Goal: Task Accomplishment & Management: Use online tool/utility

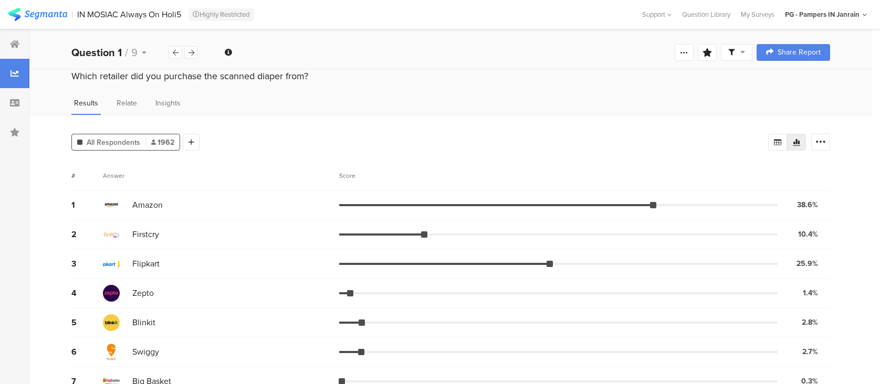
scroll to position [108, 0]
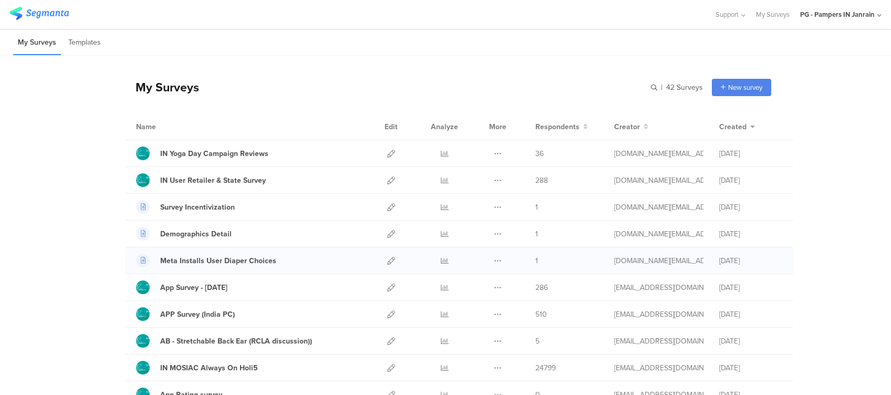
scroll to position [70, 0]
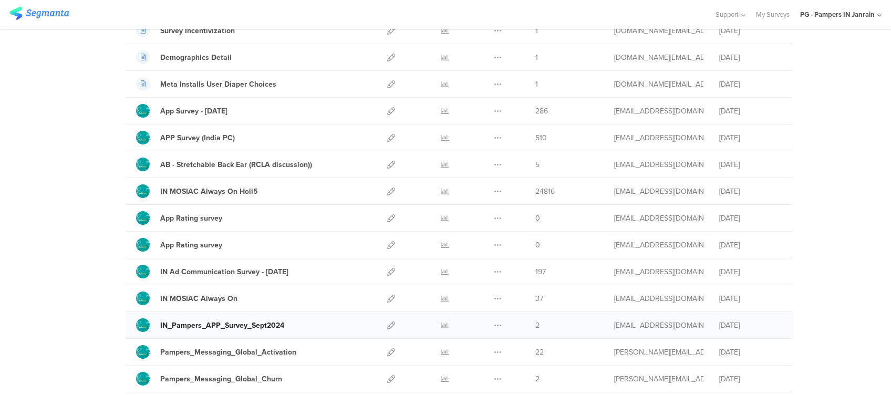
scroll to position [210, 0]
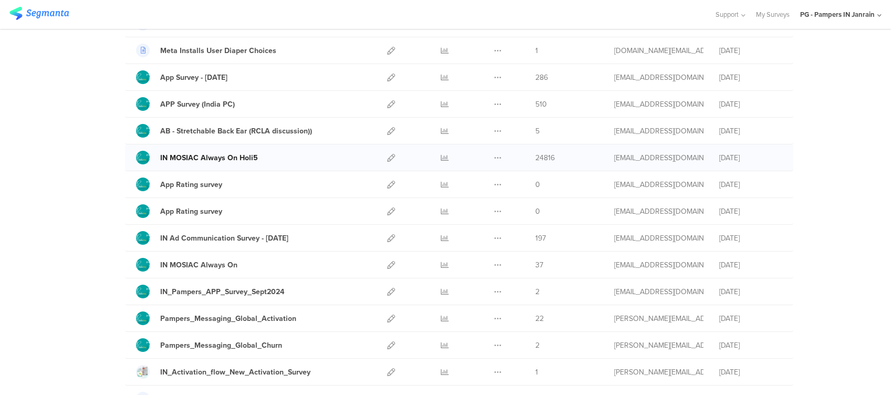
click at [204, 161] on div "IN MOSIAC Always On Holi5" at bounding box center [209, 157] width 98 height 11
click at [387, 156] on icon at bounding box center [391, 158] width 8 height 8
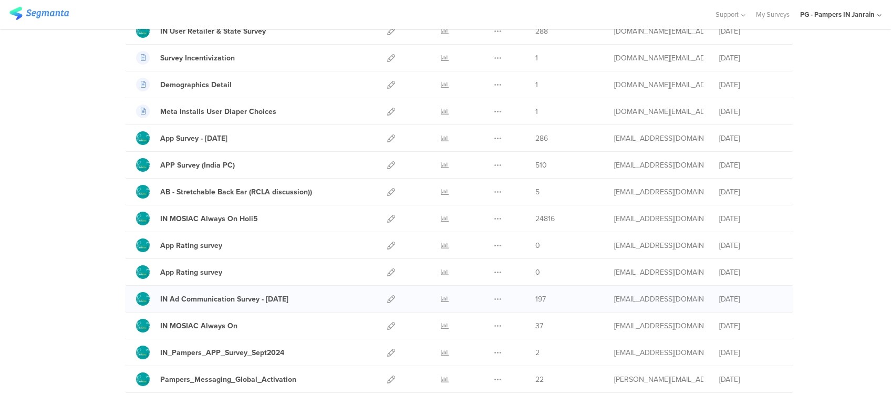
scroll to position [70, 0]
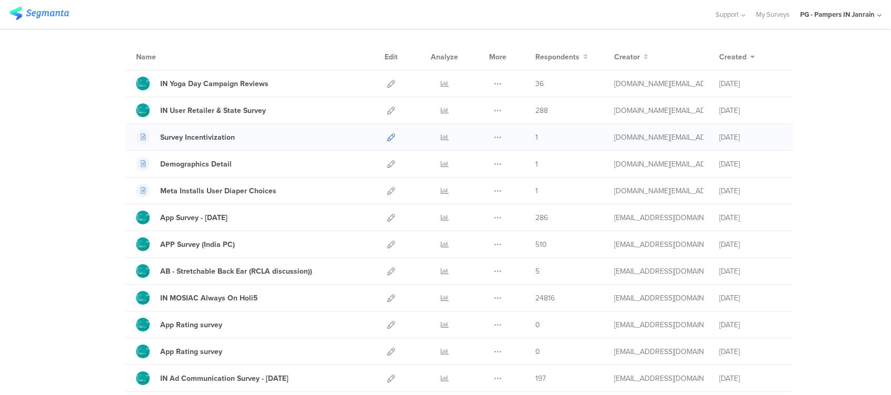
click at [387, 134] on icon at bounding box center [391, 137] width 8 height 8
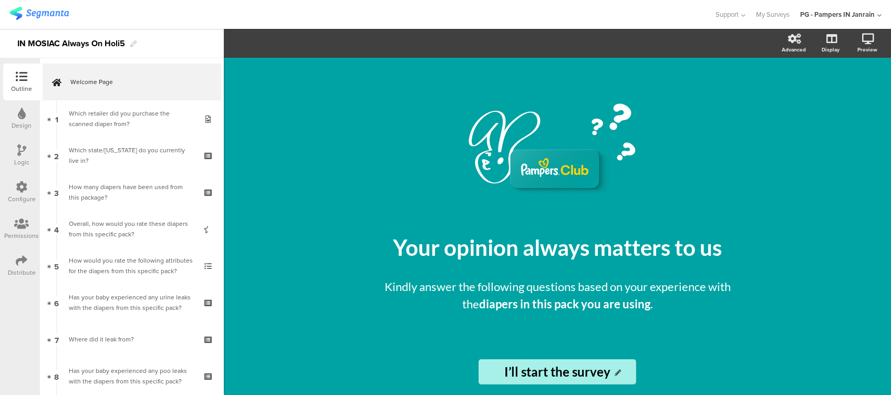
click at [29, 194] on div "Configure" at bounding box center [22, 198] width 28 height 9
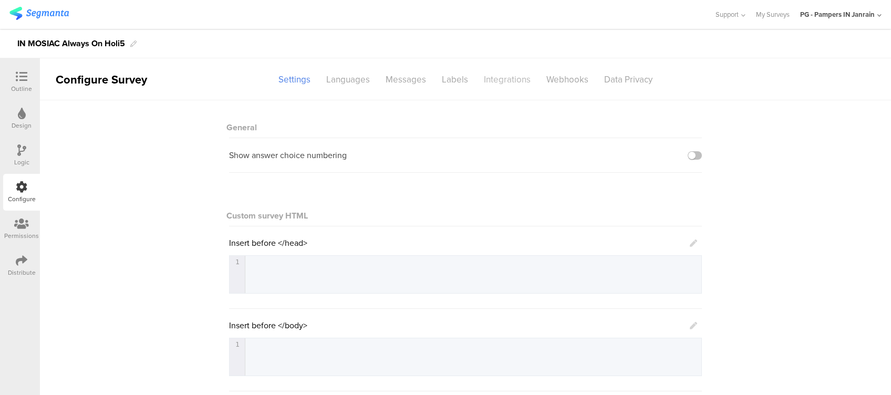
click at [492, 80] on div "Integrations" at bounding box center [507, 79] width 62 height 18
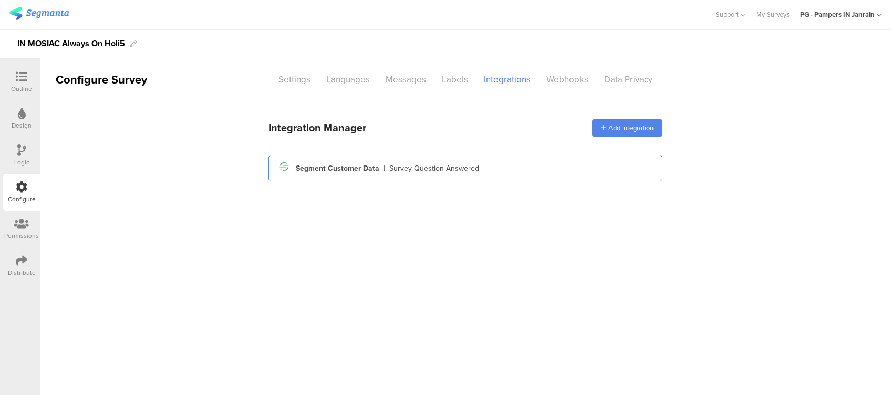
click at [383, 172] on div "|" at bounding box center [384, 168] width 2 height 11
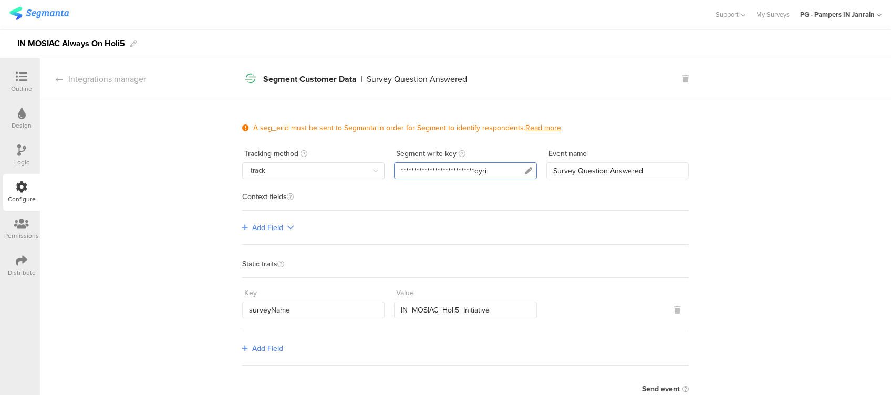
click at [525, 169] on icon at bounding box center [528, 170] width 7 height 7
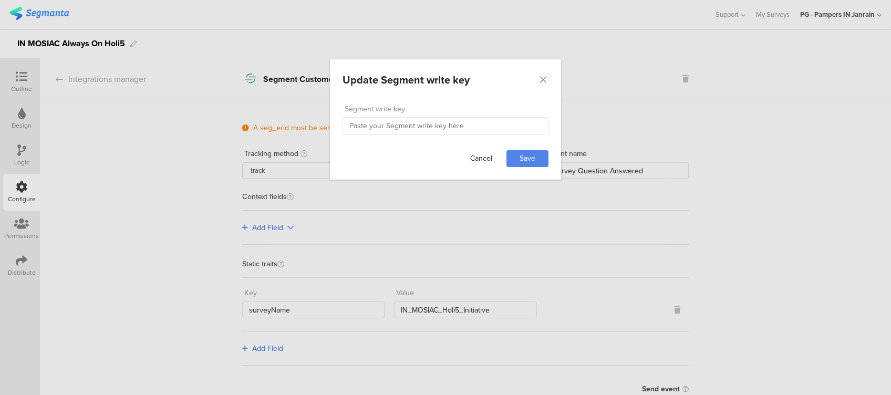
click at [475, 155] on link "Cancel" at bounding box center [481, 158] width 42 height 17
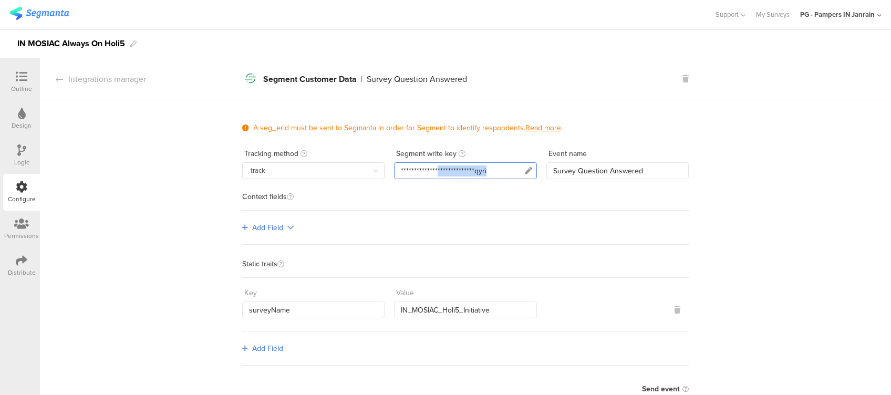
drag, startPoint x: 462, startPoint y: 172, endPoint x: 431, endPoint y: 172, distance: 31.0
click at [431, 172] on div "**********" at bounding box center [465, 170] width 142 height 17
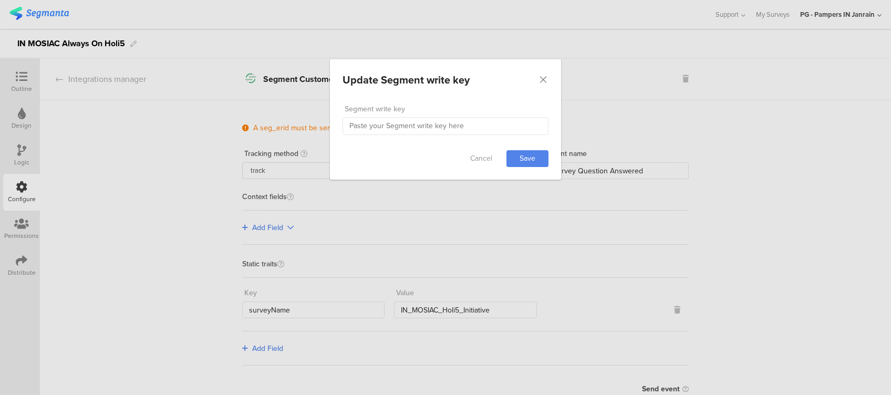
drag, startPoint x: 431, startPoint y: 172, endPoint x: 444, endPoint y: 189, distance: 20.9
click at [444, 189] on div "Update Segment write key Failed saving changes. If the problem persists please …" at bounding box center [445, 197] width 891 height 395
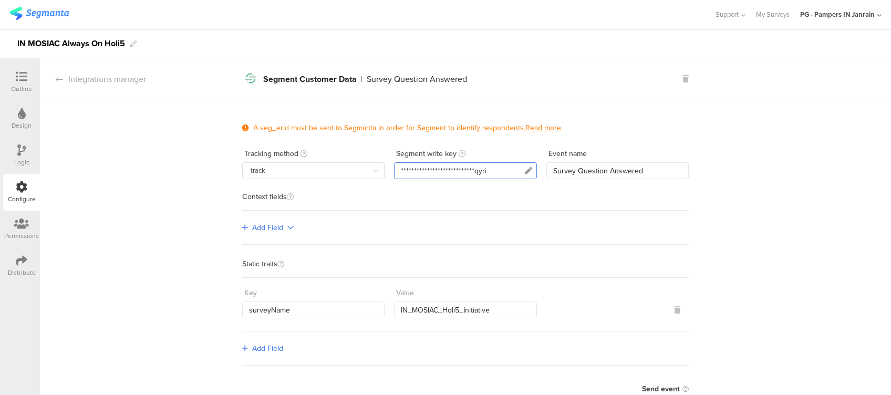
click at [458, 167] on div "**********" at bounding box center [444, 170] width 86 height 11
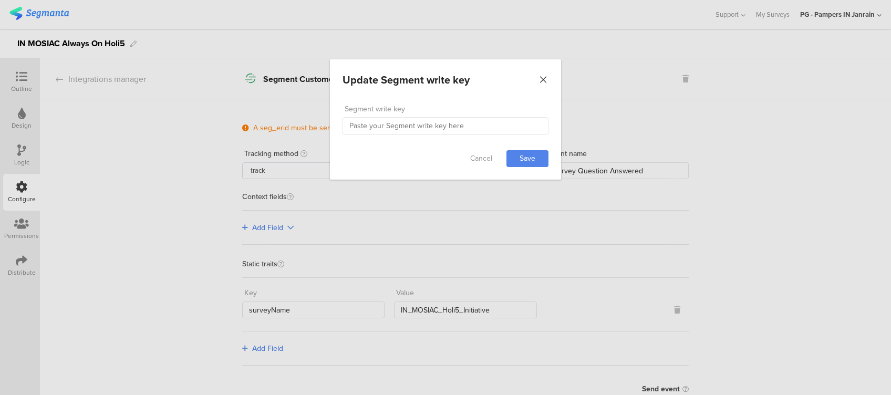
click at [542, 76] on icon "Close" at bounding box center [543, 80] width 11 height 11
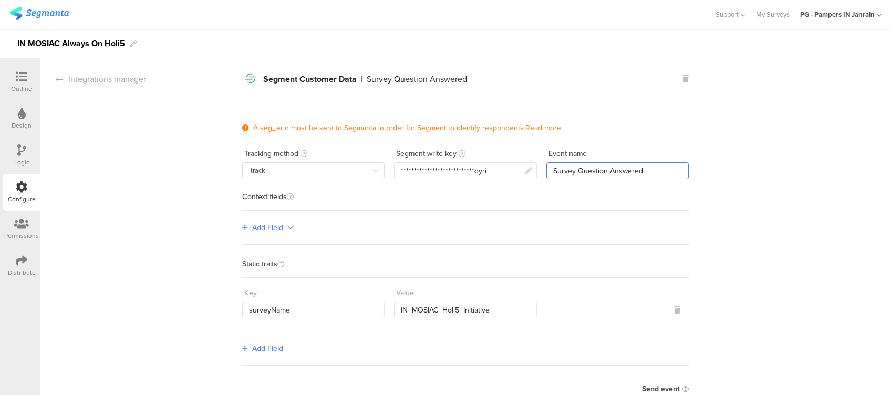
drag, startPoint x: 641, startPoint y: 169, endPoint x: 545, endPoint y: 169, distance: 96.6
click at [546, 169] on input "Survey Question Answered" at bounding box center [617, 170] width 142 height 17
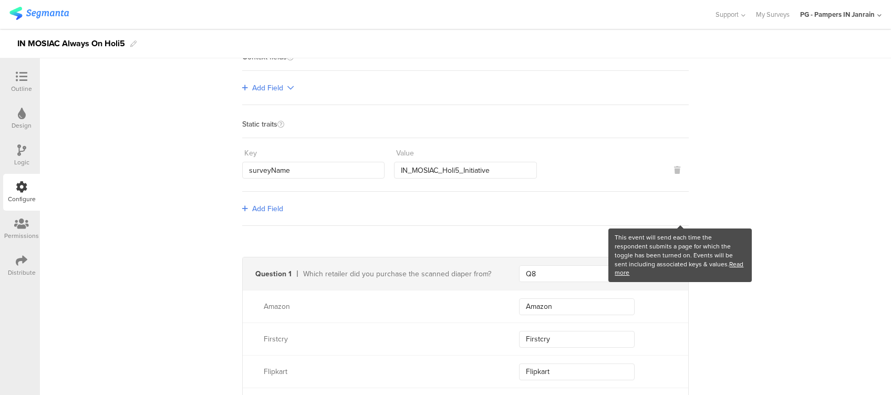
scroll to position [210, 0]
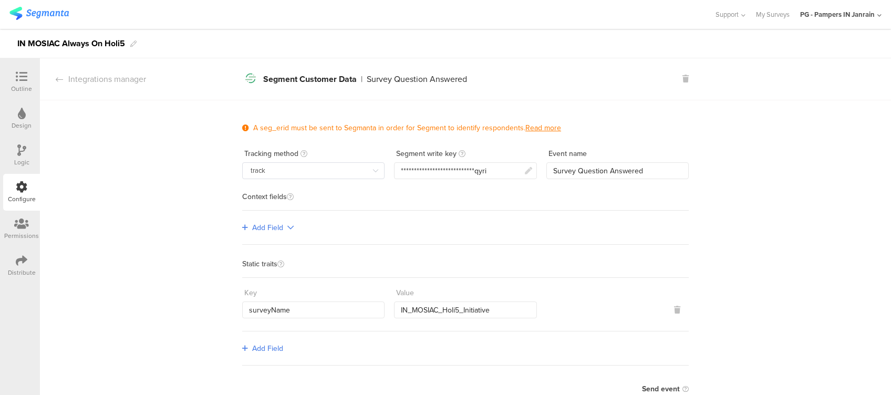
scroll to position [70, 0]
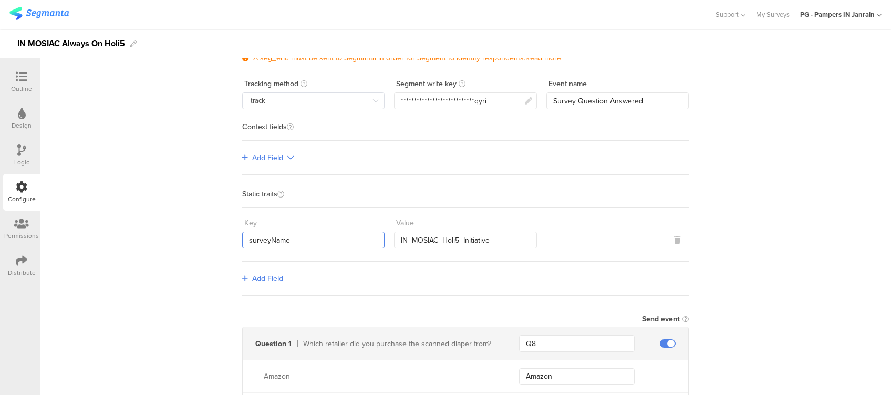
drag, startPoint x: 273, startPoint y: 242, endPoint x: 228, endPoint y: 244, distance: 44.7
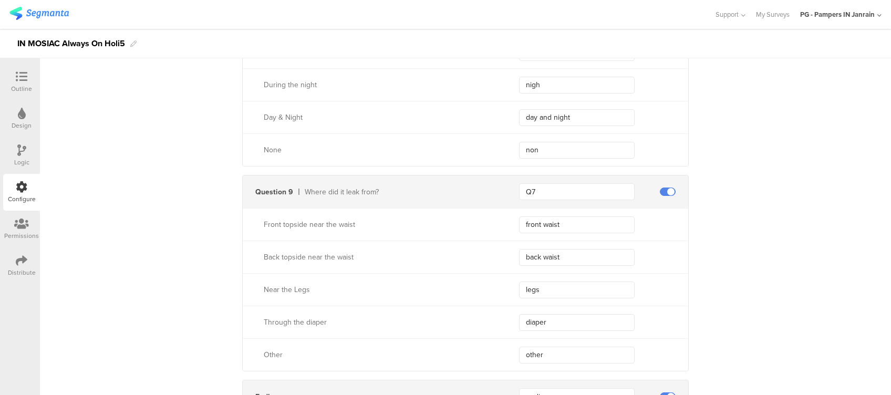
scroll to position [2952, 0]
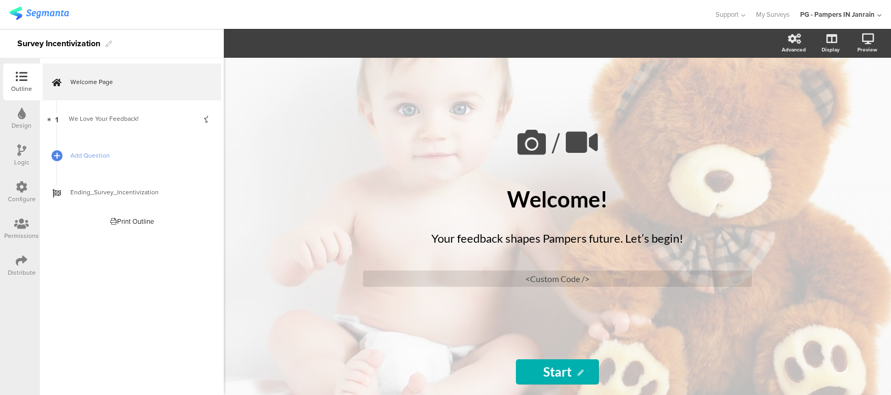
click at [19, 187] on icon at bounding box center [22, 187] width 12 height 12
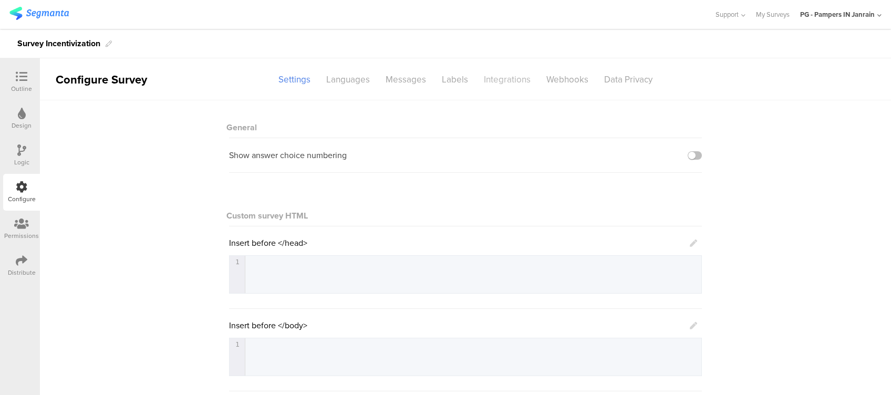
click at [509, 72] on div "Integrations" at bounding box center [507, 79] width 62 height 18
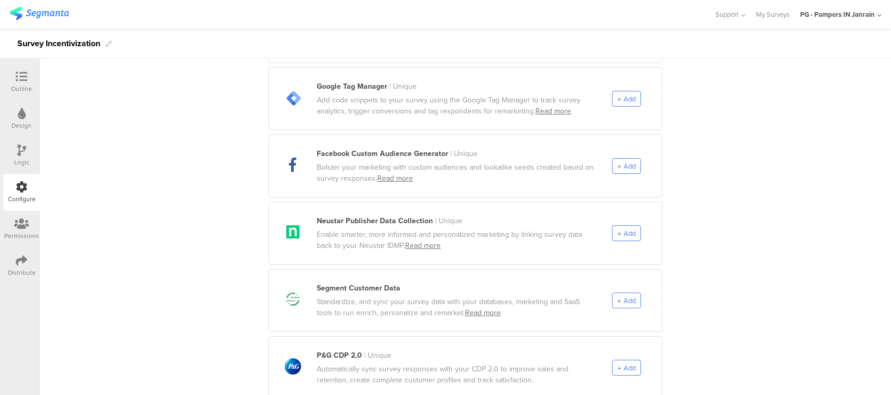
scroll to position [420, 0]
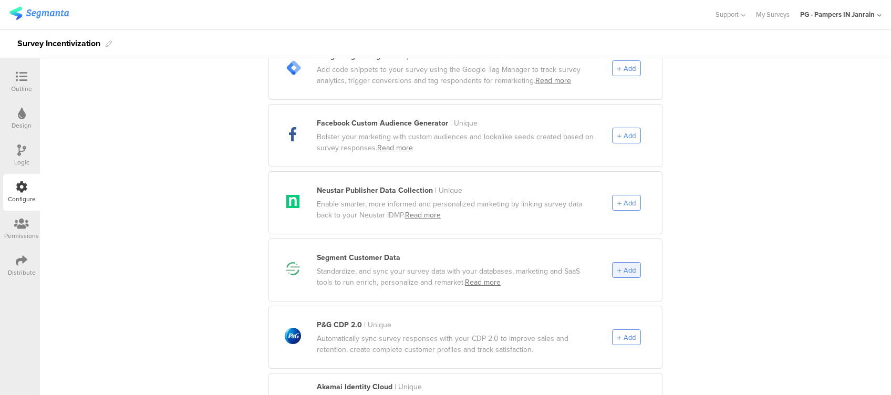
click at [623, 265] on span "Add" at bounding box center [629, 270] width 12 height 10
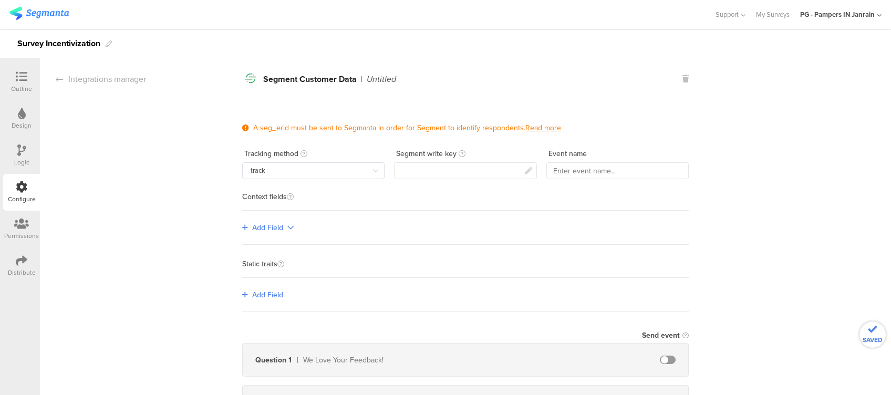
scroll to position [0, 0]
click at [436, 162] on div at bounding box center [465, 170] width 142 height 17
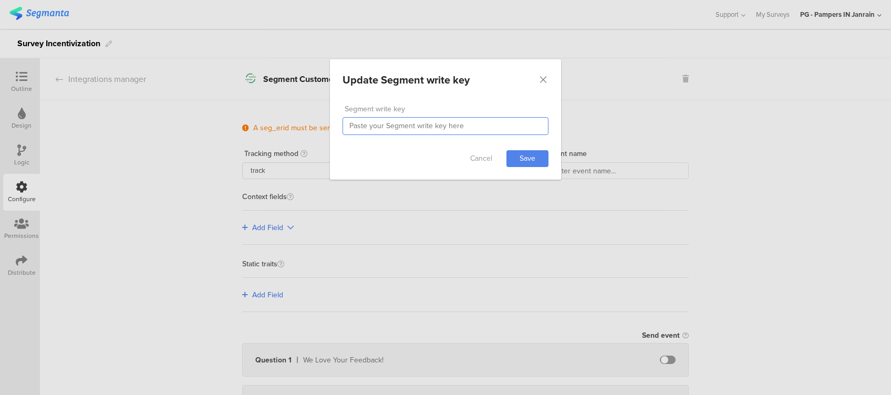
click at [467, 123] on input "dialog" at bounding box center [445, 126] width 206 height 18
click at [544, 80] on icon "Close" at bounding box center [543, 80] width 11 height 11
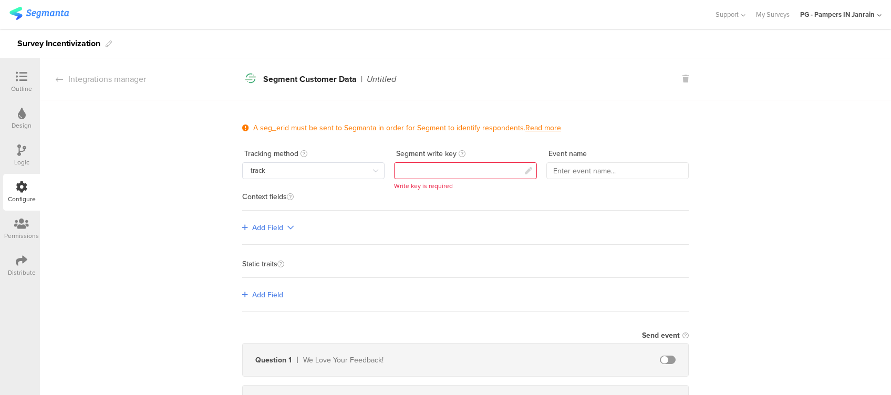
click at [586, 179] on div "A seg_erid must be sent to Segmanta in order for Segment to identify respondent…" at bounding box center [465, 286] width 446 height 329
click at [574, 174] on input "text" at bounding box center [617, 170] width 142 height 17
paste input "Survey Question Answered"
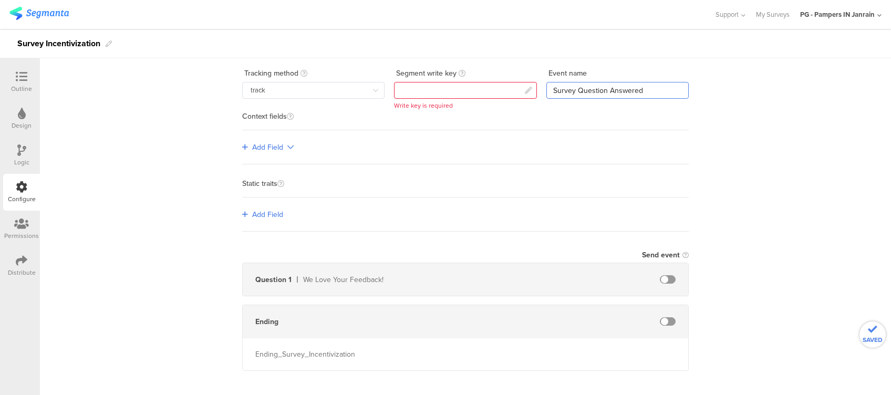
scroll to position [89, 0]
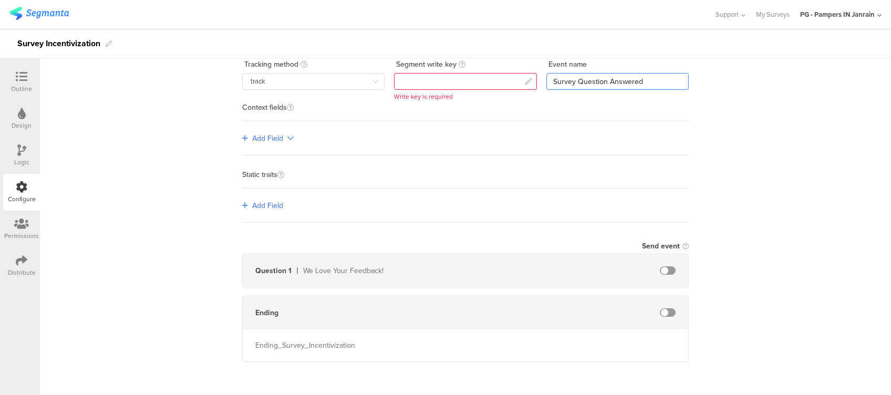
type input "Survey Question Answered"
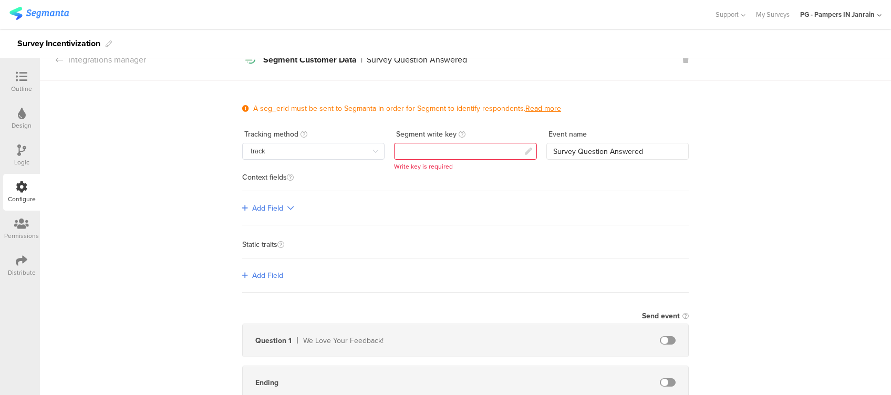
click at [266, 276] on span "Add Field" at bounding box center [267, 275] width 31 height 11
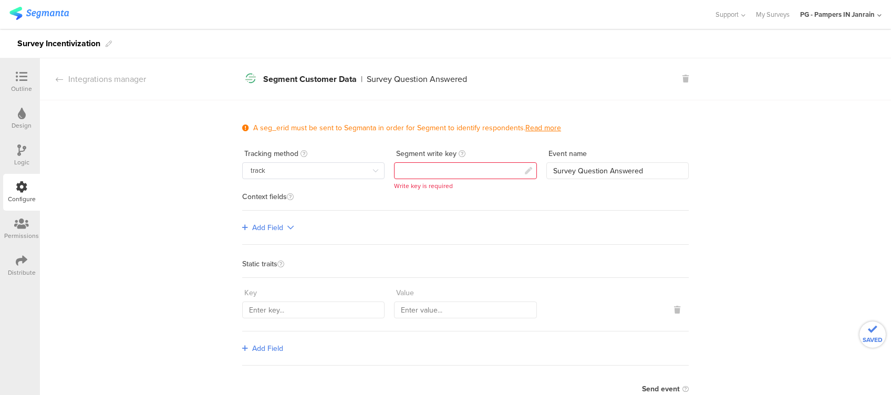
scroll to position [70, 0]
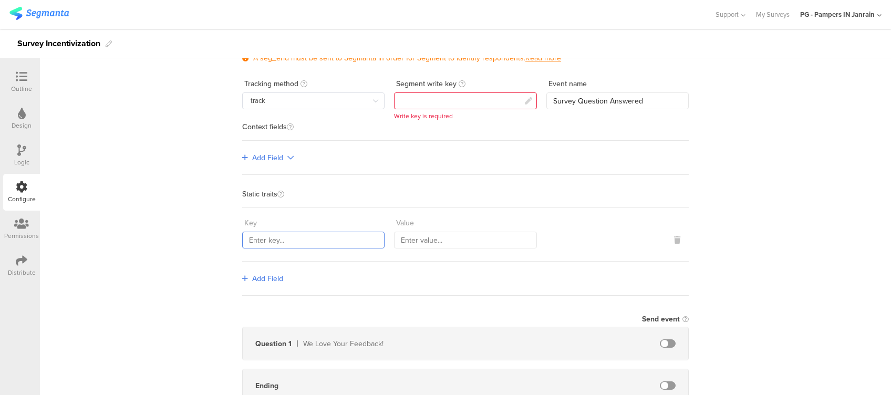
click at [311, 241] on input "text" at bounding box center [313, 240] width 142 height 17
paste input "surveyName"
type input "surveyName"
click at [420, 235] on input "text" at bounding box center [465, 240] width 142 height 17
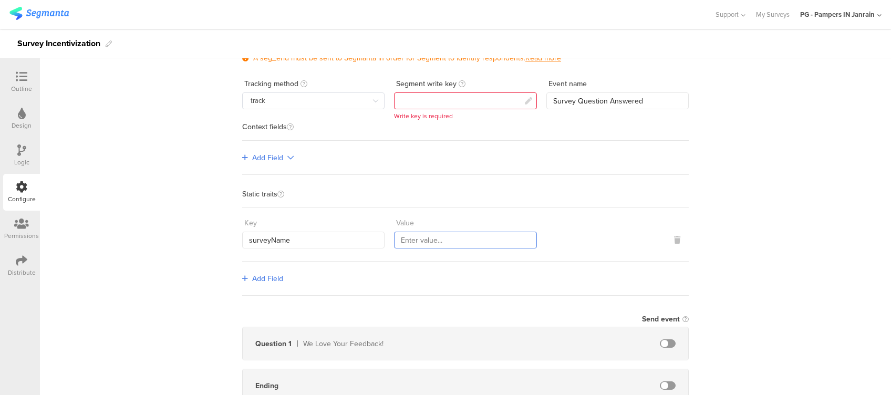
click at [420, 235] on input "text" at bounding box center [465, 240] width 142 height 17
type input "Survey Incentivization"
click at [119, 190] on div "A seg_erid must be sent to Segmanta in order for Segment to identify respondent…" at bounding box center [465, 236] width 851 height 413
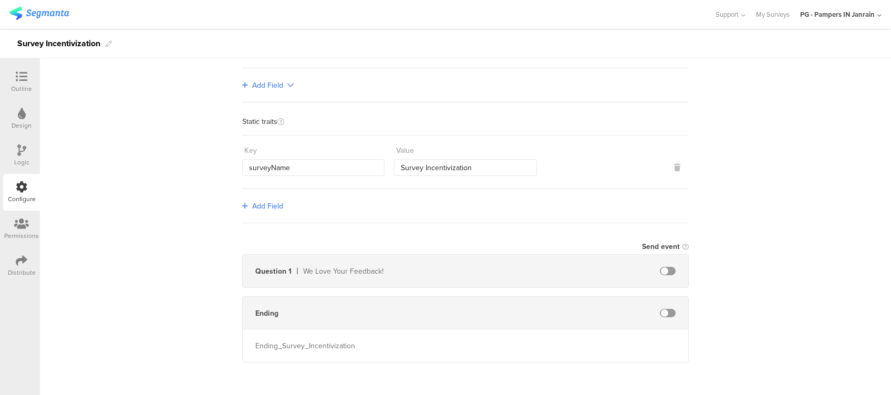
click at [661, 270] on span at bounding box center [668, 271] width 16 height 8
click at [663, 311] on span at bounding box center [668, 313] width 16 height 8
drag, startPoint x: 346, startPoint y: 344, endPoint x: 245, endPoint y: 349, distance: 100.9
click at [245, 349] on div "Ending_Survey_Incentivization" at bounding box center [465, 345] width 445 height 33
copy div "Ending_Survey_Incentivization"
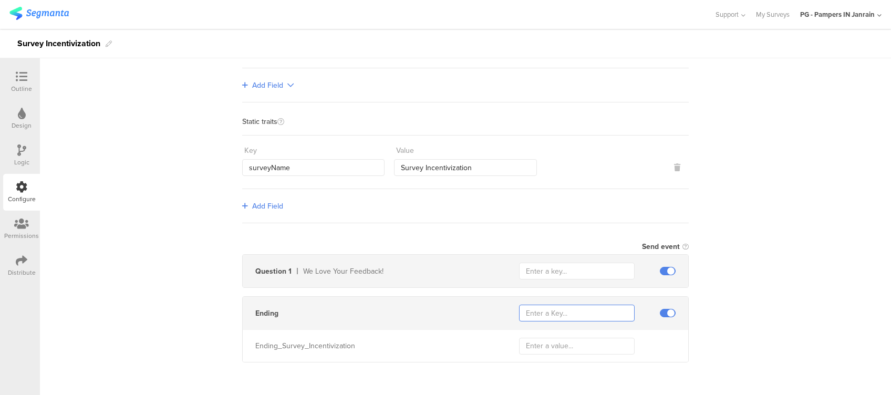
click at [543, 311] on input "text" at bounding box center [577, 313] width 116 height 17
paste input "Ending_Survey_Incentivization"
type input "Ending_Survey_Incentivization"
click at [567, 344] on input "text" at bounding box center [577, 346] width 116 height 17
paste input "Ending_Survey_Incentivization"
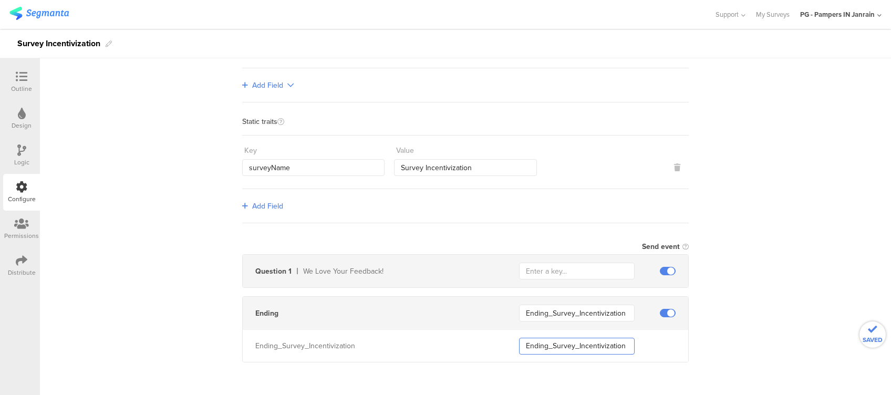
type input "Ending_Survey_Incentivization"
click at [752, 310] on div "A seg_erid must be sent to Segmanta in order for Segment to identify respondent…" at bounding box center [465, 164] width 851 height 413
click at [562, 266] on input "text" at bounding box center [577, 271] width 116 height 17
type input "Rating"
click at [738, 212] on div "A seg_erid must be sent to Segmanta in order for Segment to identify respondent…" at bounding box center [465, 164] width 851 height 413
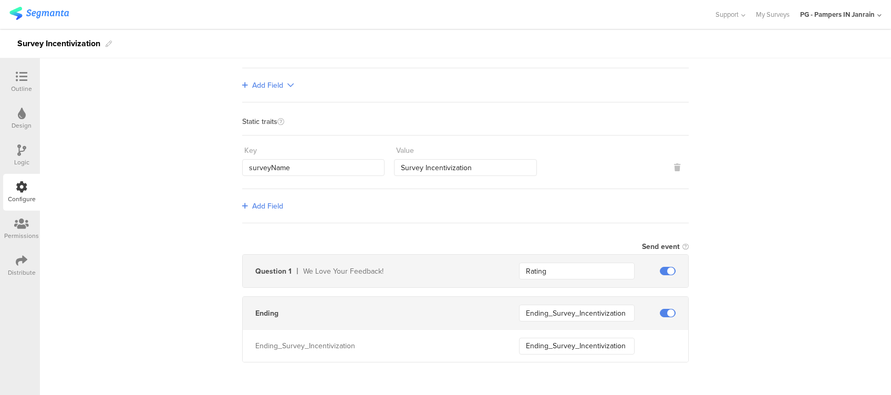
click at [726, 228] on div "A seg_erid must be sent to Segmanta in order for Segment to identify respondent…" at bounding box center [465, 164] width 851 height 413
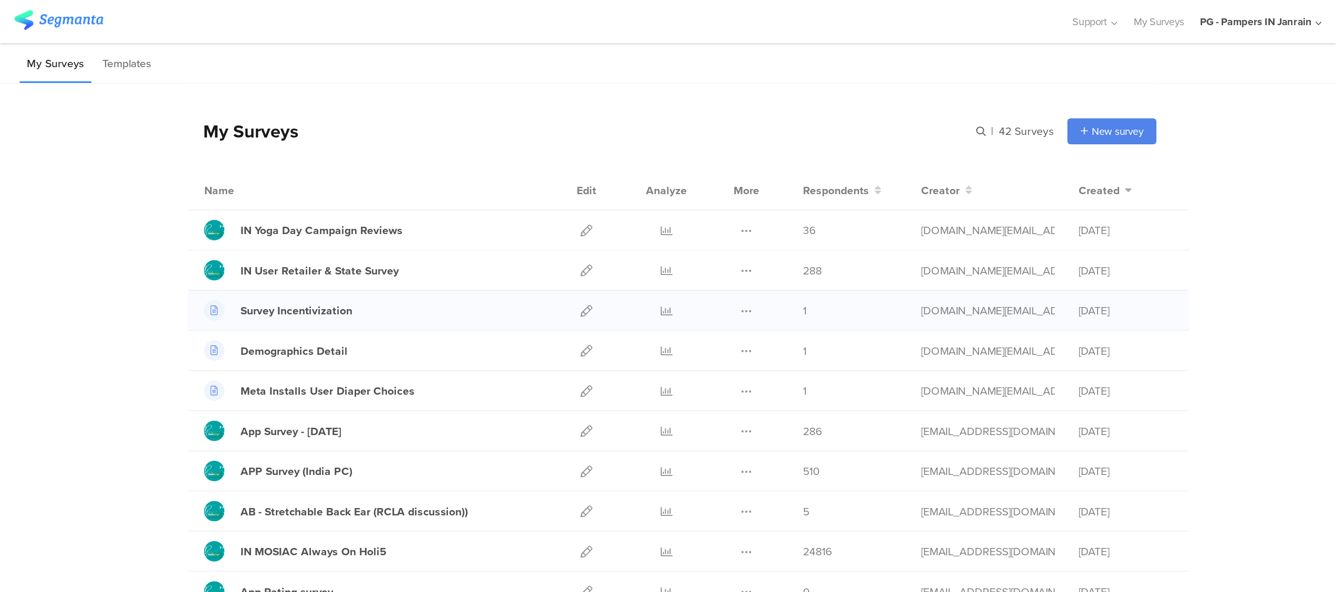
scroll to position [70, 0]
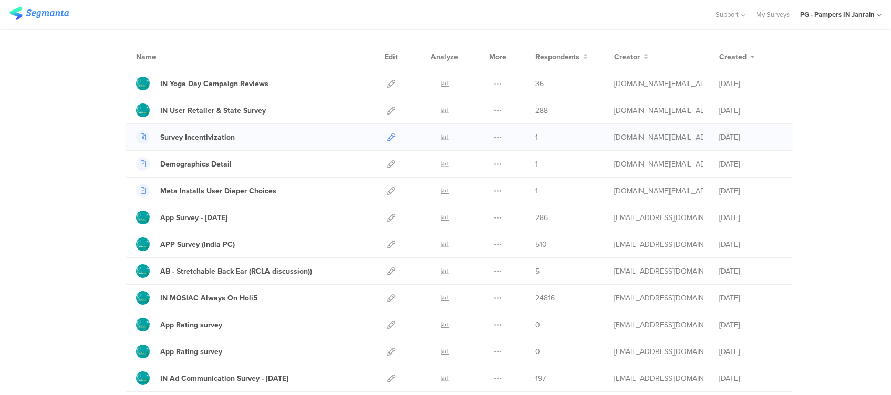
click at [388, 135] on icon at bounding box center [391, 137] width 8 height 8
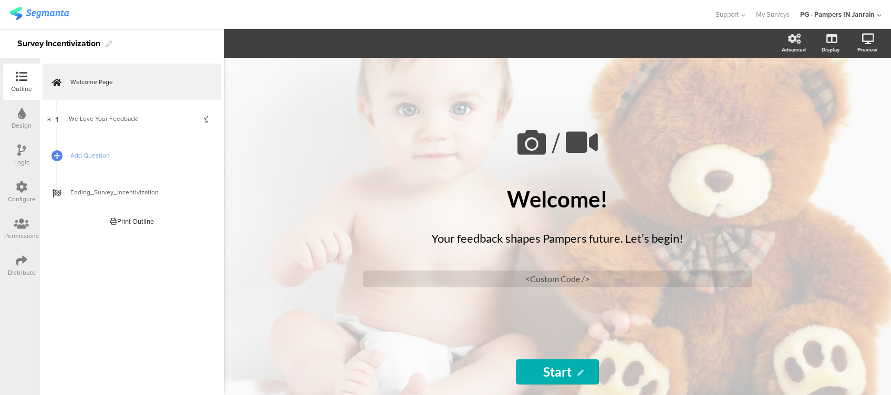
click at [17, 191] on icon at bounding box center [22, 187] width 12 height 12
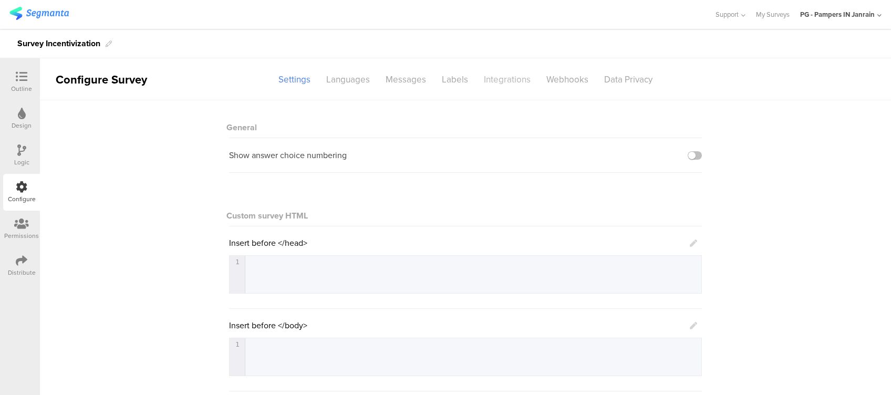
click at [497, 80] on div "Integrations" at bounding box center [507, 79] width 62 height 18
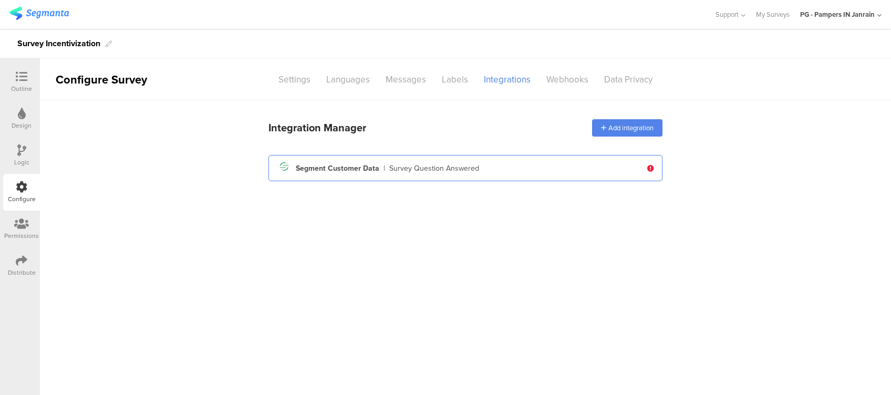
click at [526, 168] on div "Segment icon Created with Sketch. Segment Customer Data | Survey Question Answe…" at bounding box center [459, 168] width 365 height 18
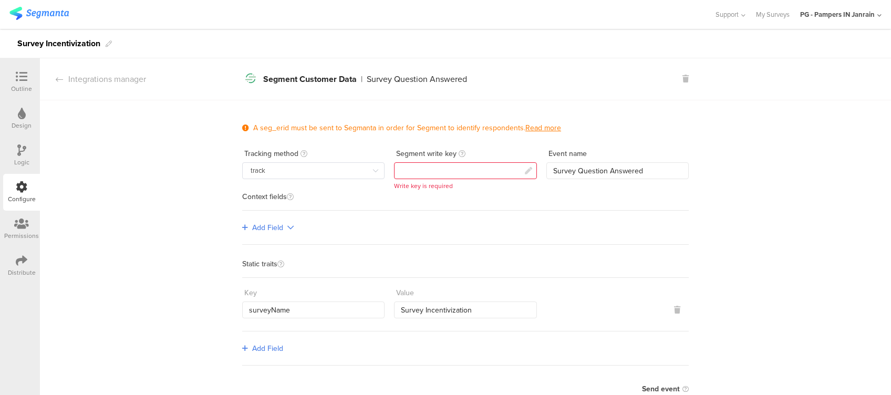
click at [737, 179] on div "A seg_erid must be sent to Segmanta in order for Segment to identify respondent…" at bounding box center [465, 306] width 851 height 413
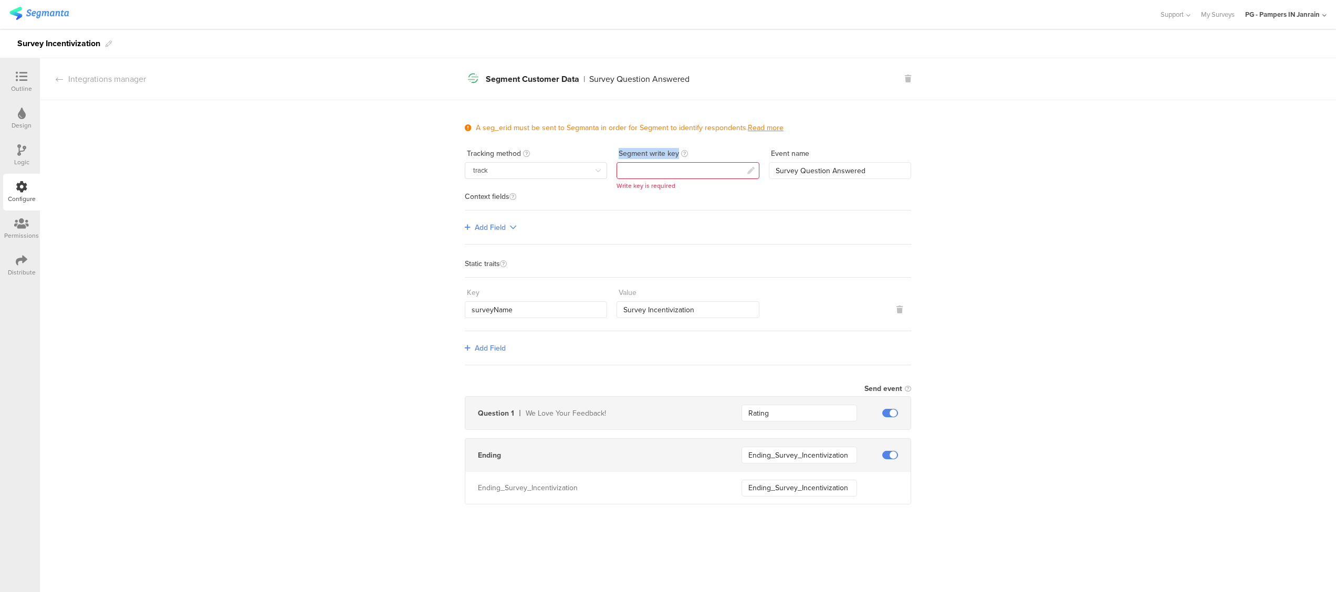
drag, startPoint x: 618, startPoint y: 149, endPoint x: 679, endPoint y: 144, distance: 61.7
click at [679, 145] on div "Segment write key" at bounding box center [688, 153] width 142 height 17
copy div "Segment write key"
